Goal: Find specific page/section: Find specific page/section

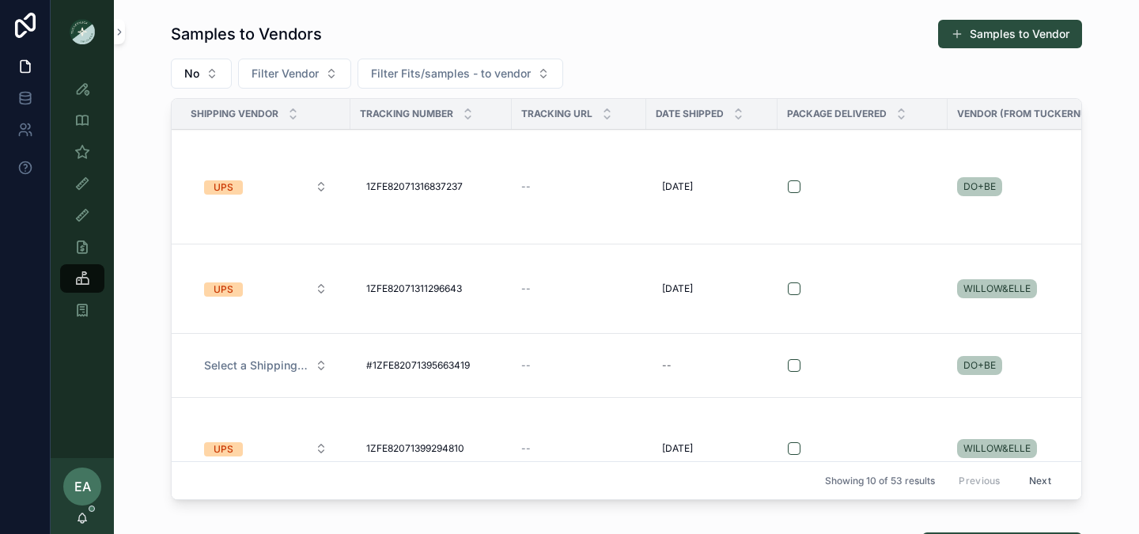
click at [80, 183] on icon "scrollable content" at bounding box center [82, 184] width 16 height 16
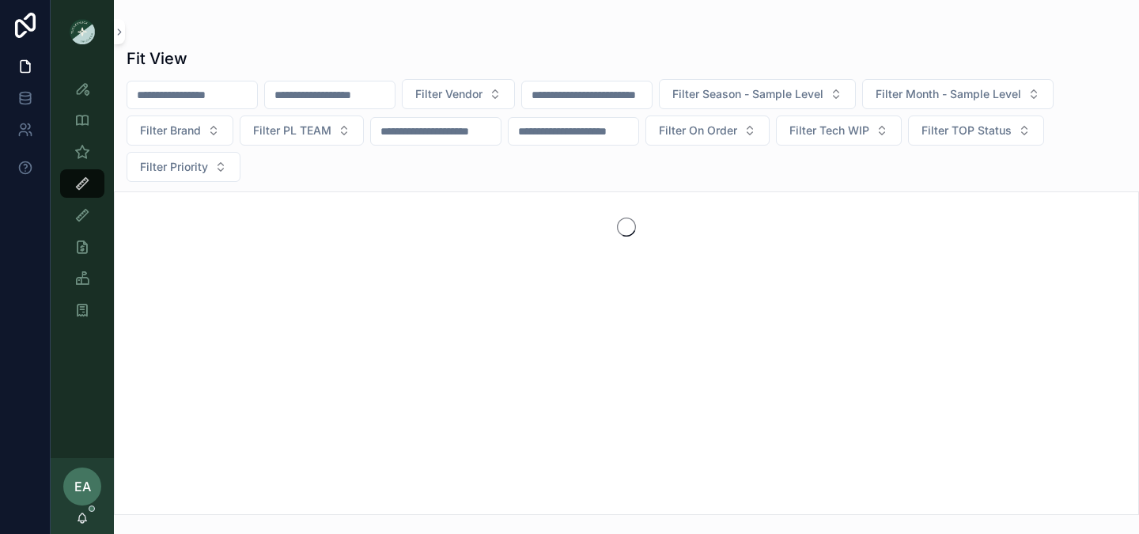
click at [200, 100] on input "scrollable content" at bounding box center [192, 95] width 130 height 22
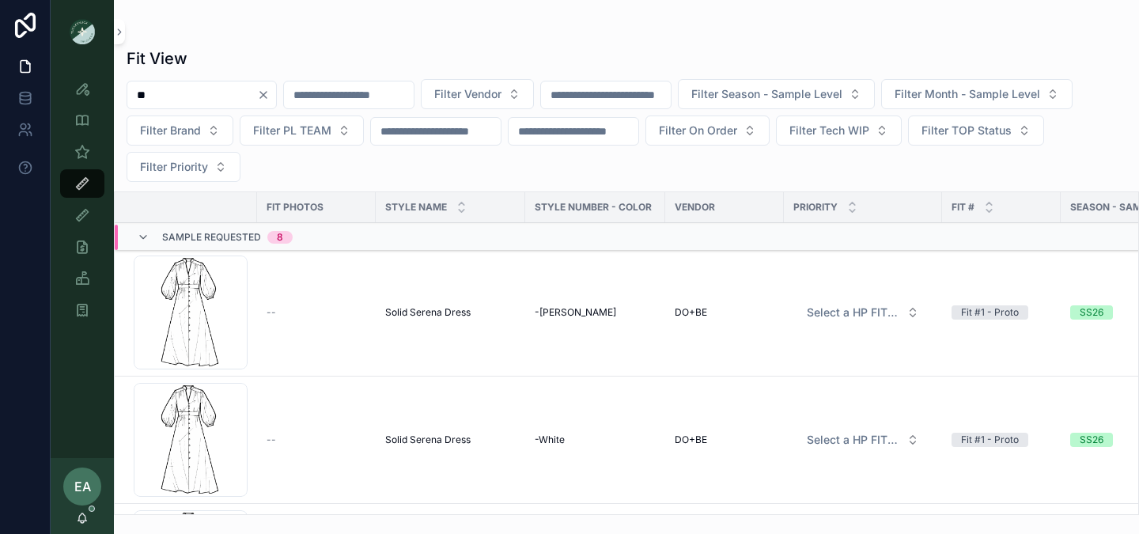
click at [232, 88] on input "**" at bounding box center [192, 95] width 130 height 22
paste input "****"
type input "******"
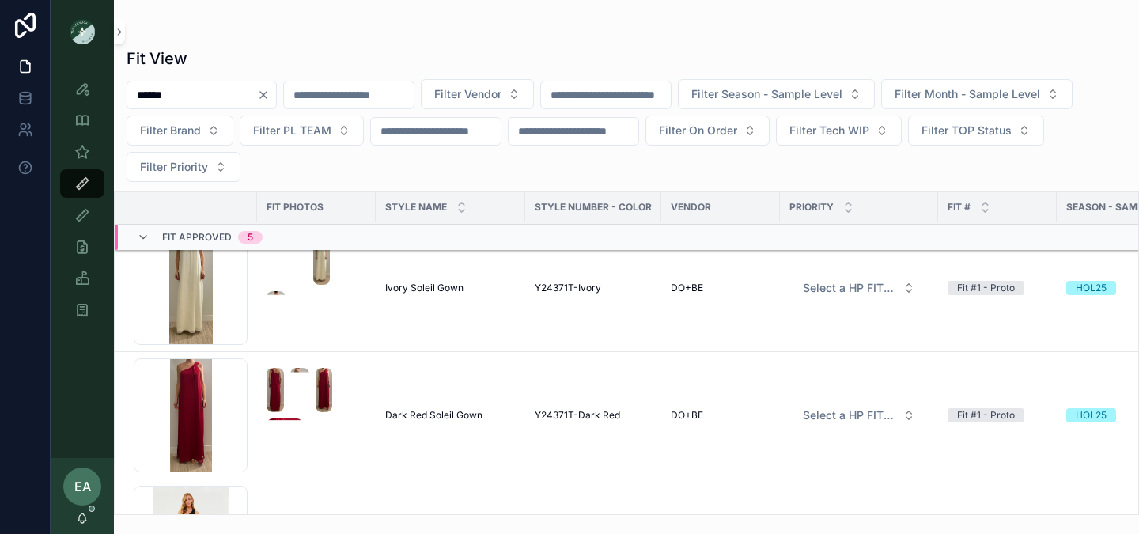
scroll to position [524, 0]
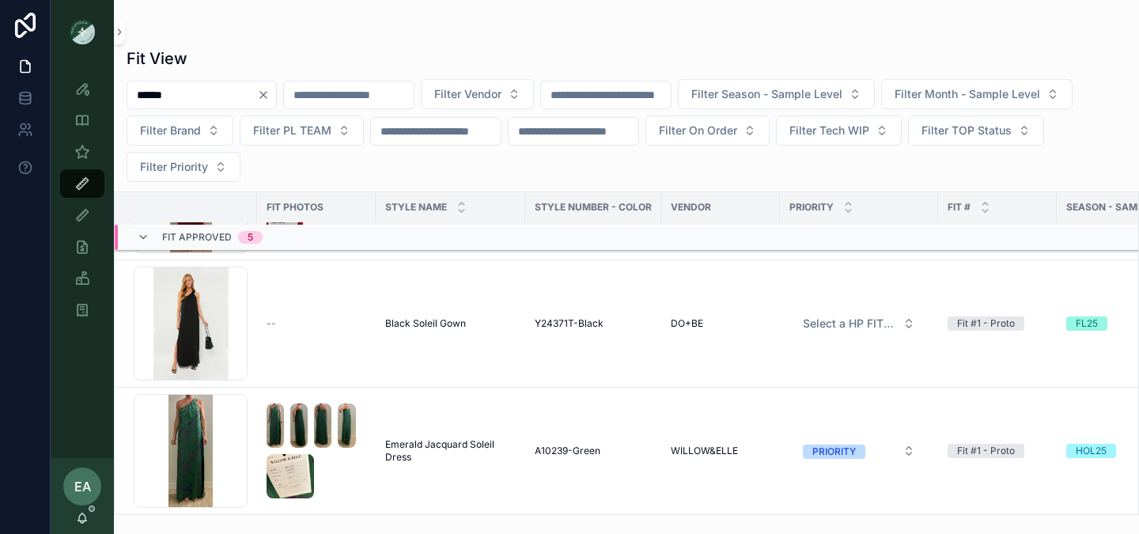
click at [206, 444] on div "Screenshot-2025-08-26-at-4.58.32-PM .png" at bounding box center [191, 451] width 114 height 114
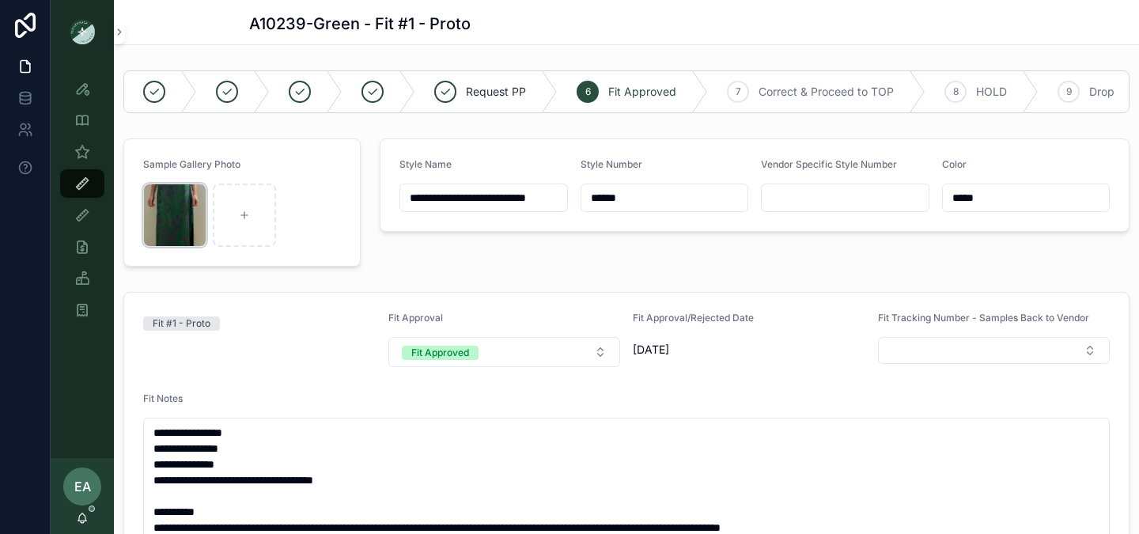
click at [154, 224] on div "Screenshot-2025-08-26-at-4.58.32-PM .png" at bounding box center [174, 214] width 63 height 63
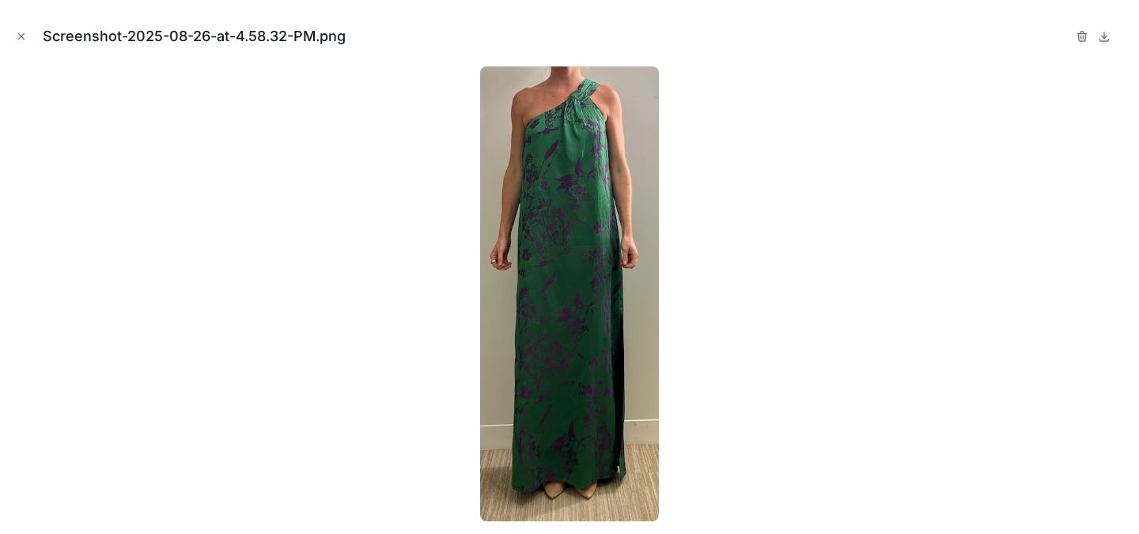
scroll to position [826, 0]
click at [19, 39] on icon "Close modal" at bounding box center [22, 37] width 6 height 6
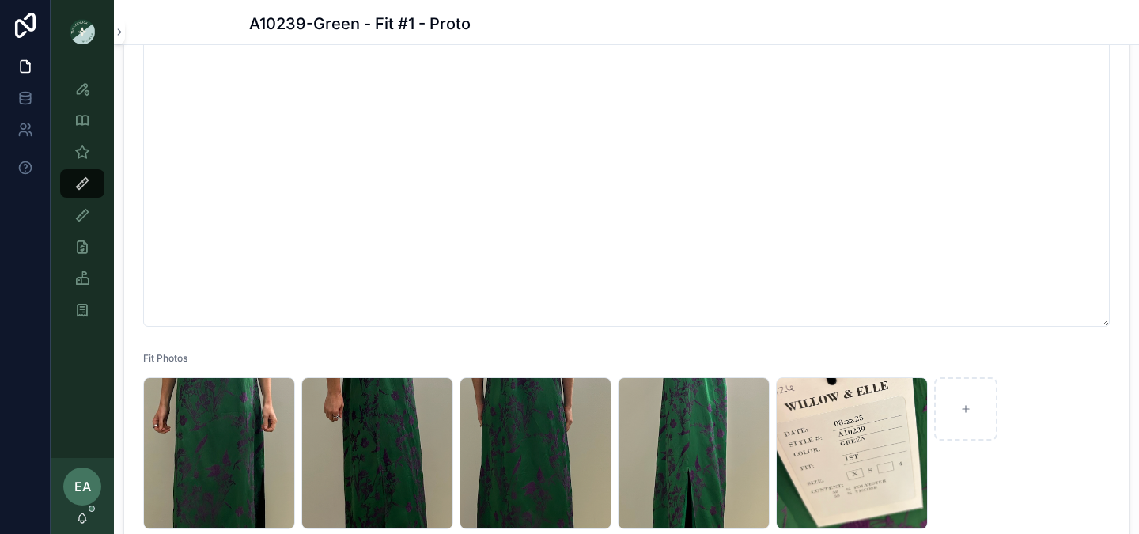
scroll to position [634, 0]
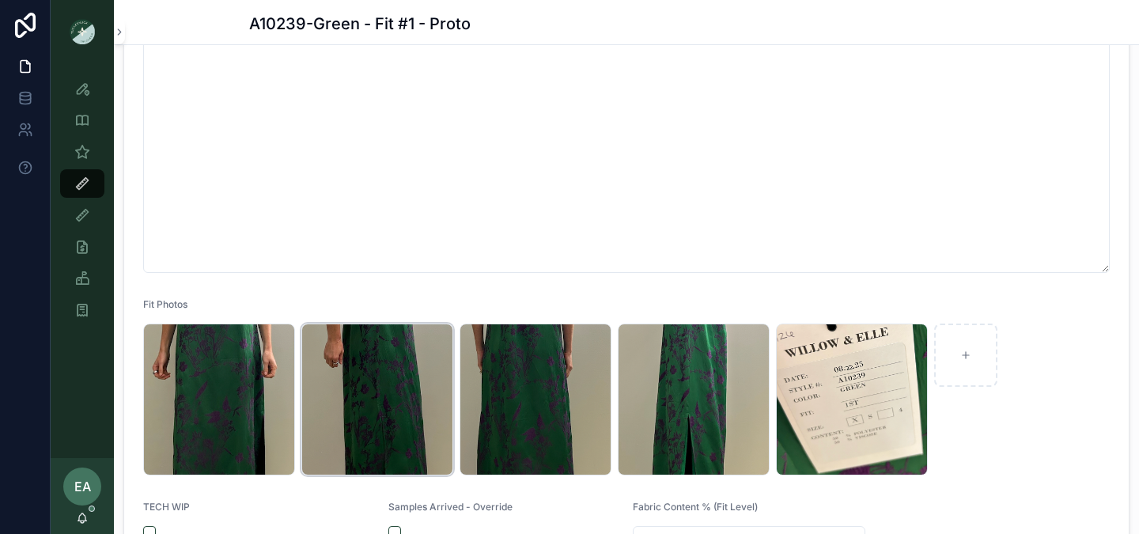
click at [389, 365] on div "Screenshot-2025-08-26-at-4.58.35-PM .png" at bounding box center [377, 399] width 152 height 152
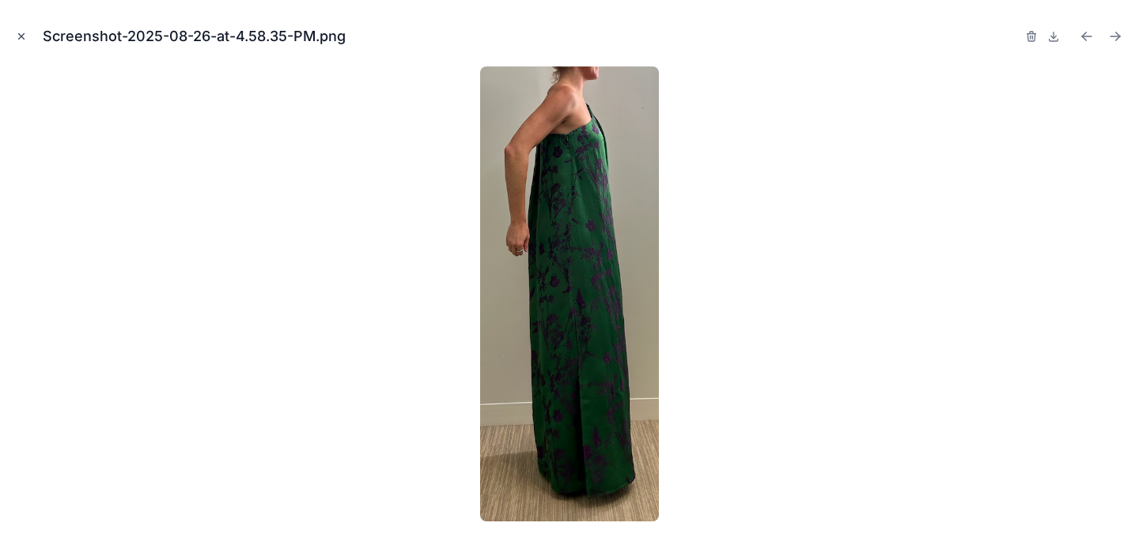
click at [21, 37] on icon "Close modal" at bounding box center [21, 36] width 11 height 11
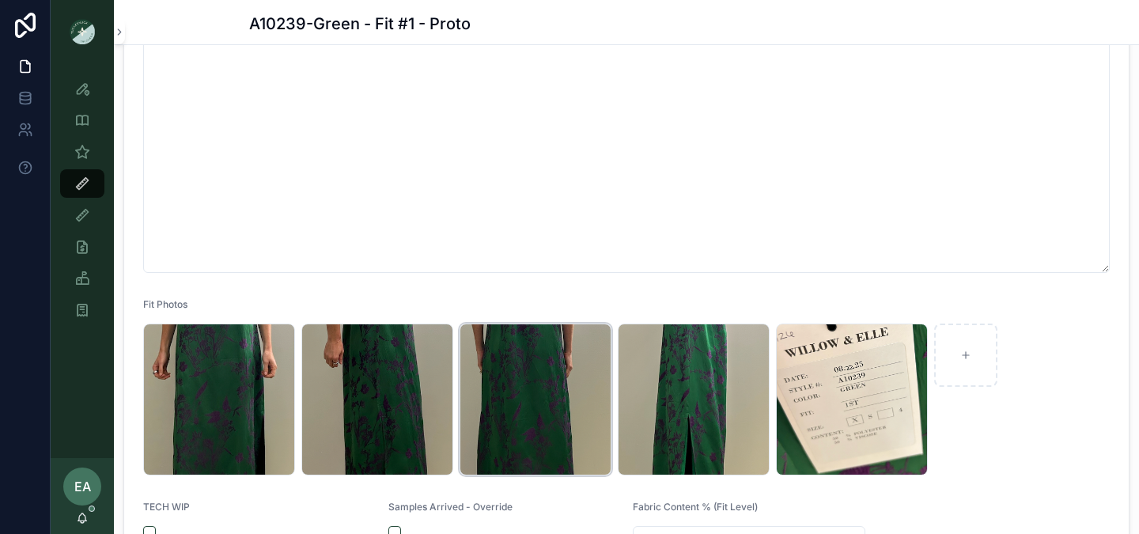
click at [566, 407] on div "Screenshot-2025-08-26-at-4.58.37-PM .png" at bounding box center [536, 399] width 152 height 152
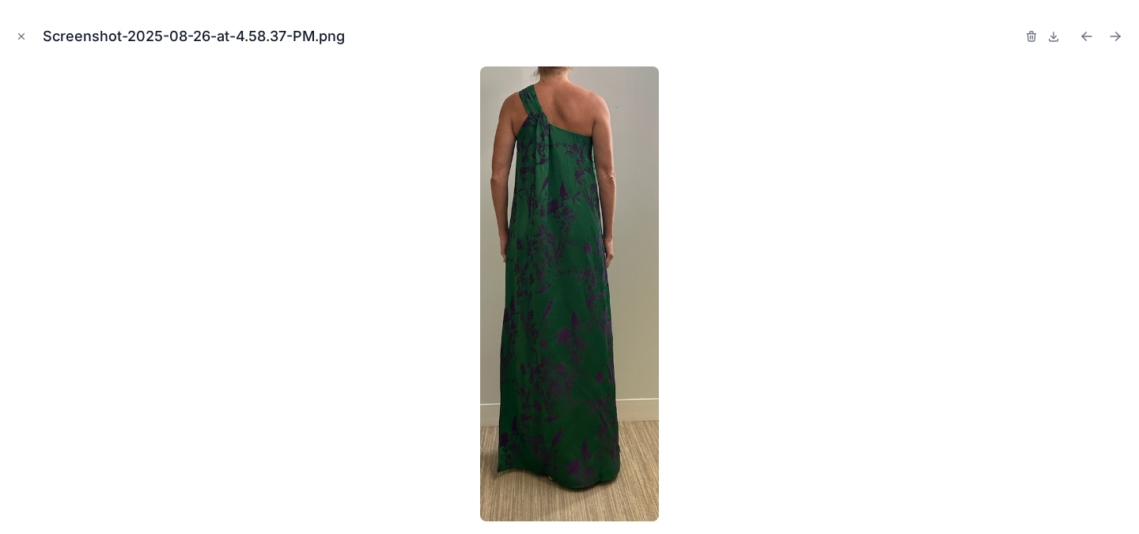
click at [12, 30] on div "Screenshot-2025-08-26-at-4.58.37-PM.png" at bounding box center [569, 267] width 1139 height 534
click at [14, 34] on button "Close modal" at bounding box center [21, 36] width 17 height 17
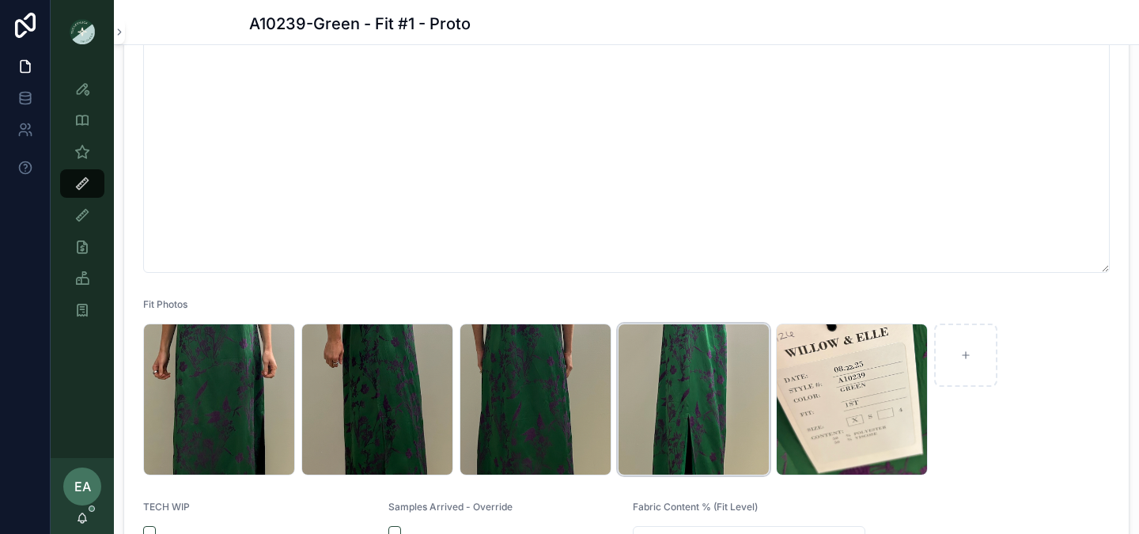
click at [635, 373] on div "Screenshot-2025-08-26-at-4.58.41-PM .png" at bounding box center [694, 399] width 152 height 152
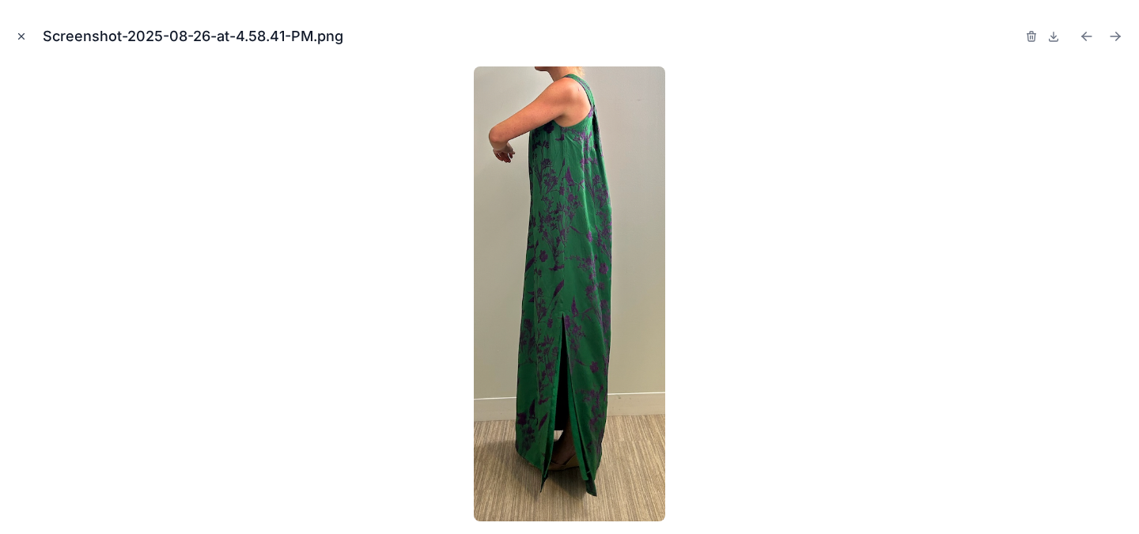
click at [17, 33] on icon "Close modal" at bounding box center [21, 36] width 11 height 11
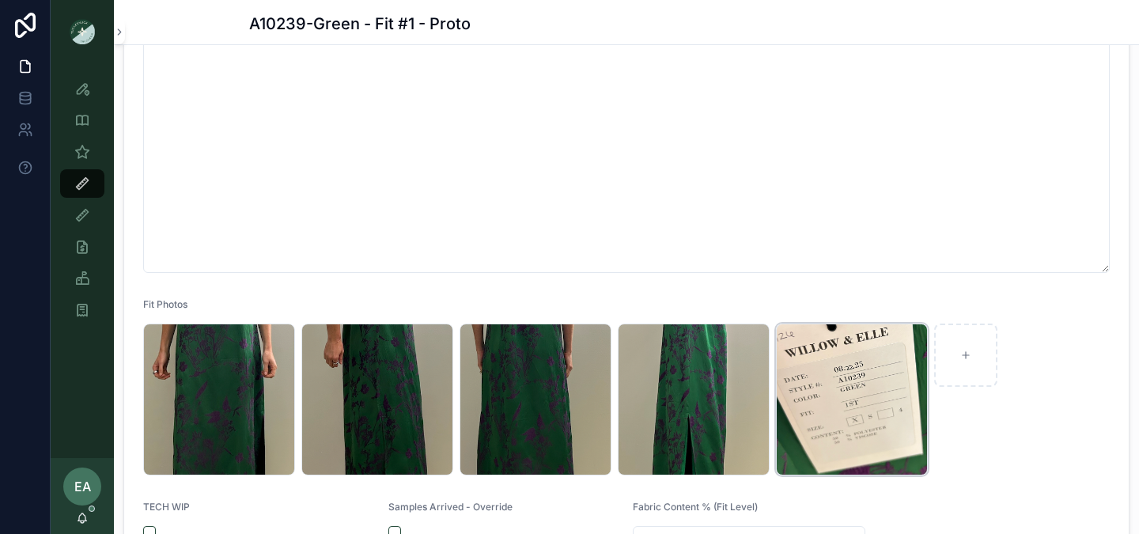
click at [829, 402] on div "Screenshot-2025-08-26-at-4.58.45-PM .png" at bounding box center [852, 399] width 152 height 152
